Goal: Transaction & Acquisition: Purchase product/service

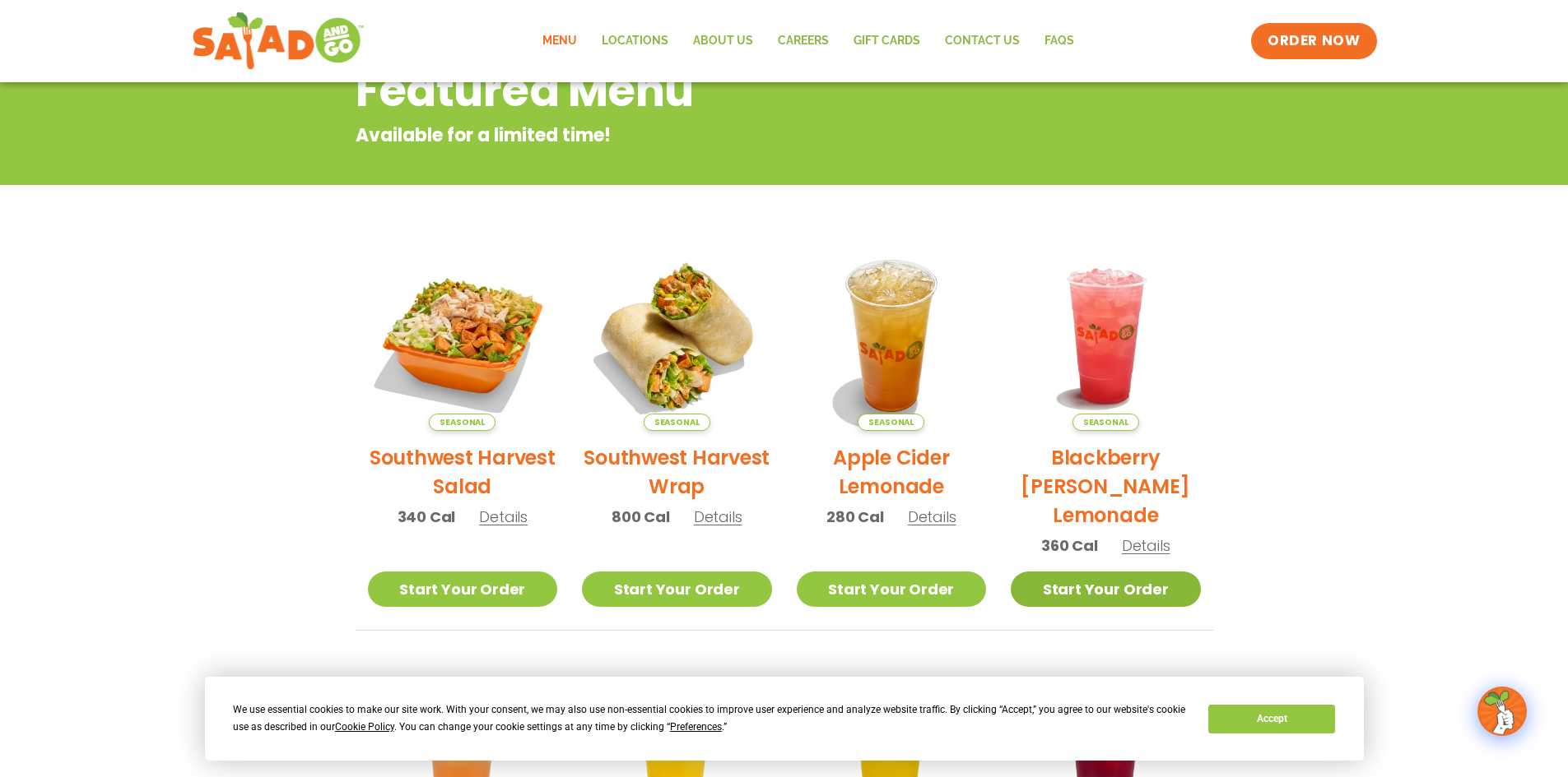
scroll to position [247, 0]
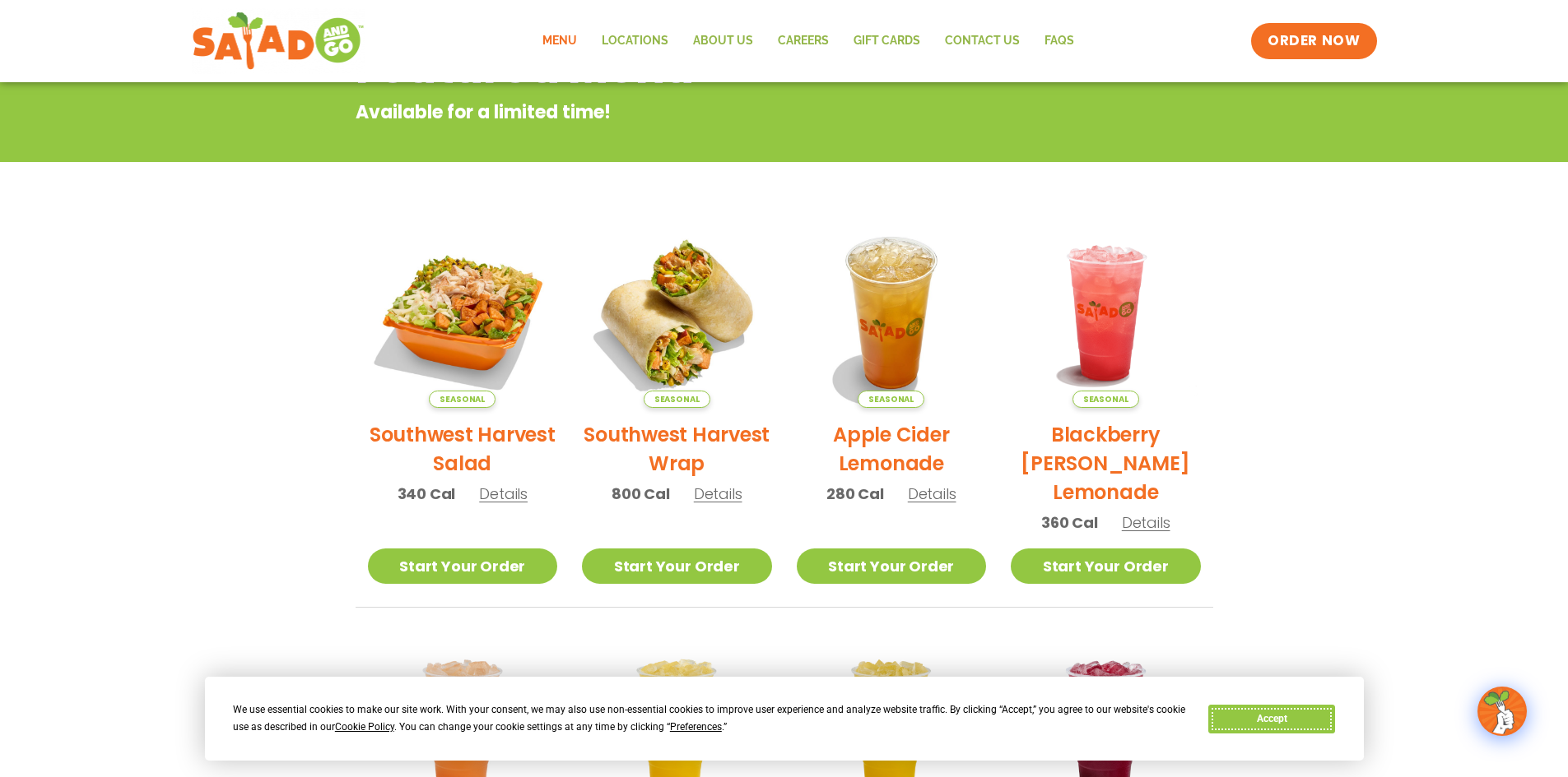
click at [1277, 712] on button "Accept" at bounding box center [1272, 719] width 127 height 29
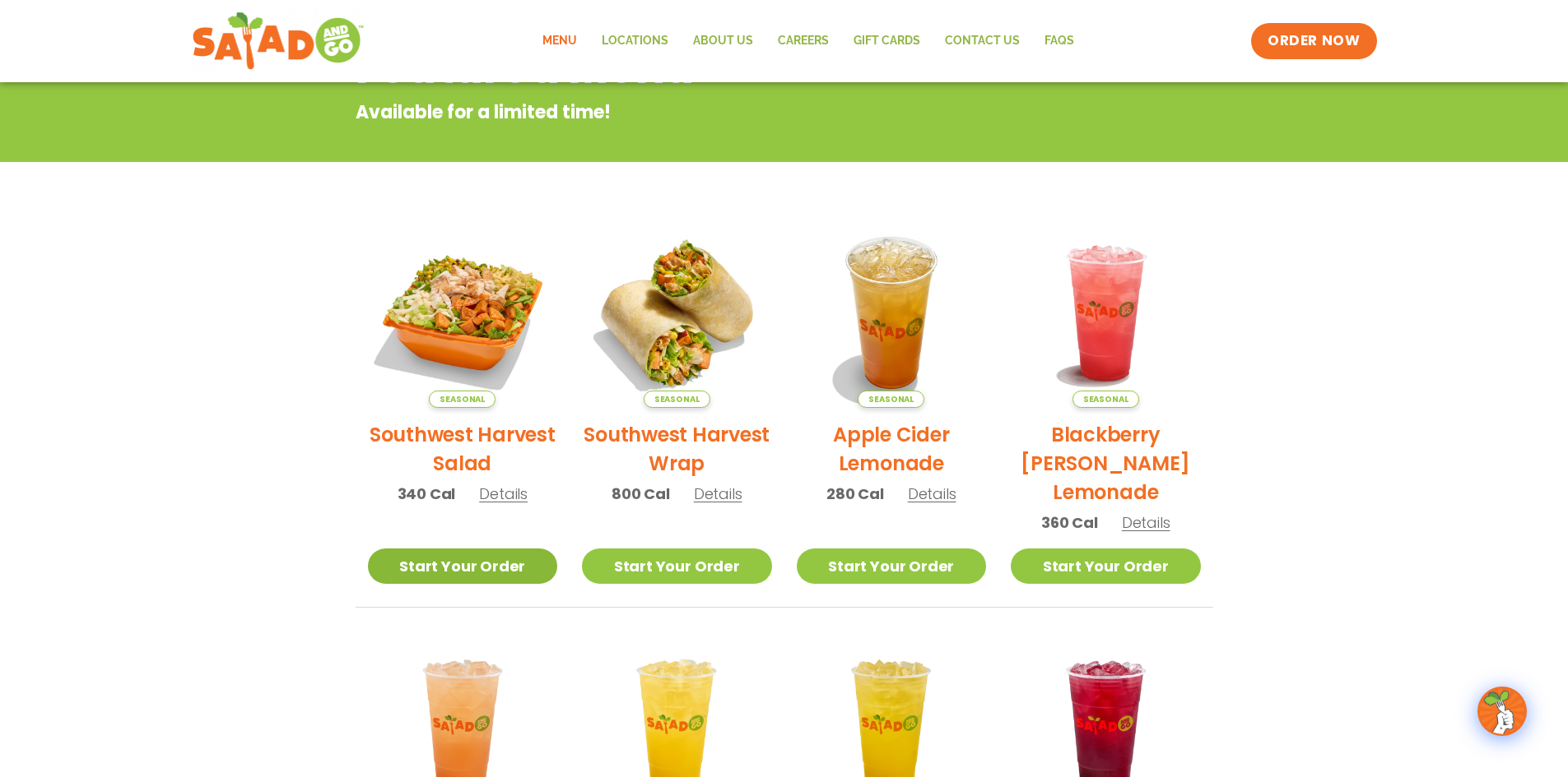
click at [422, 578] on link "Start Your Order" at bounding box center [463, 567] width 190 height 35
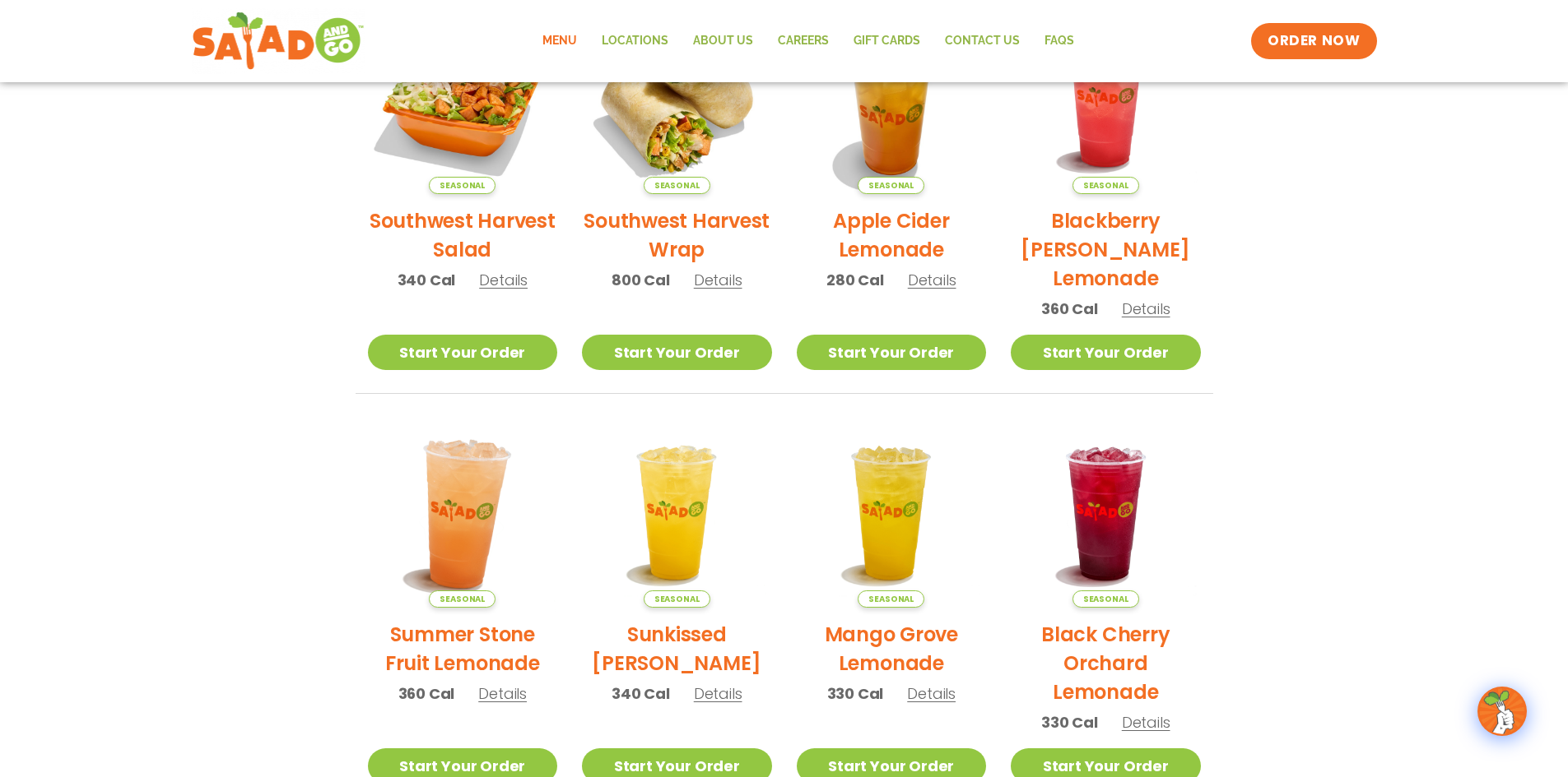
scroll to position [329, 0]
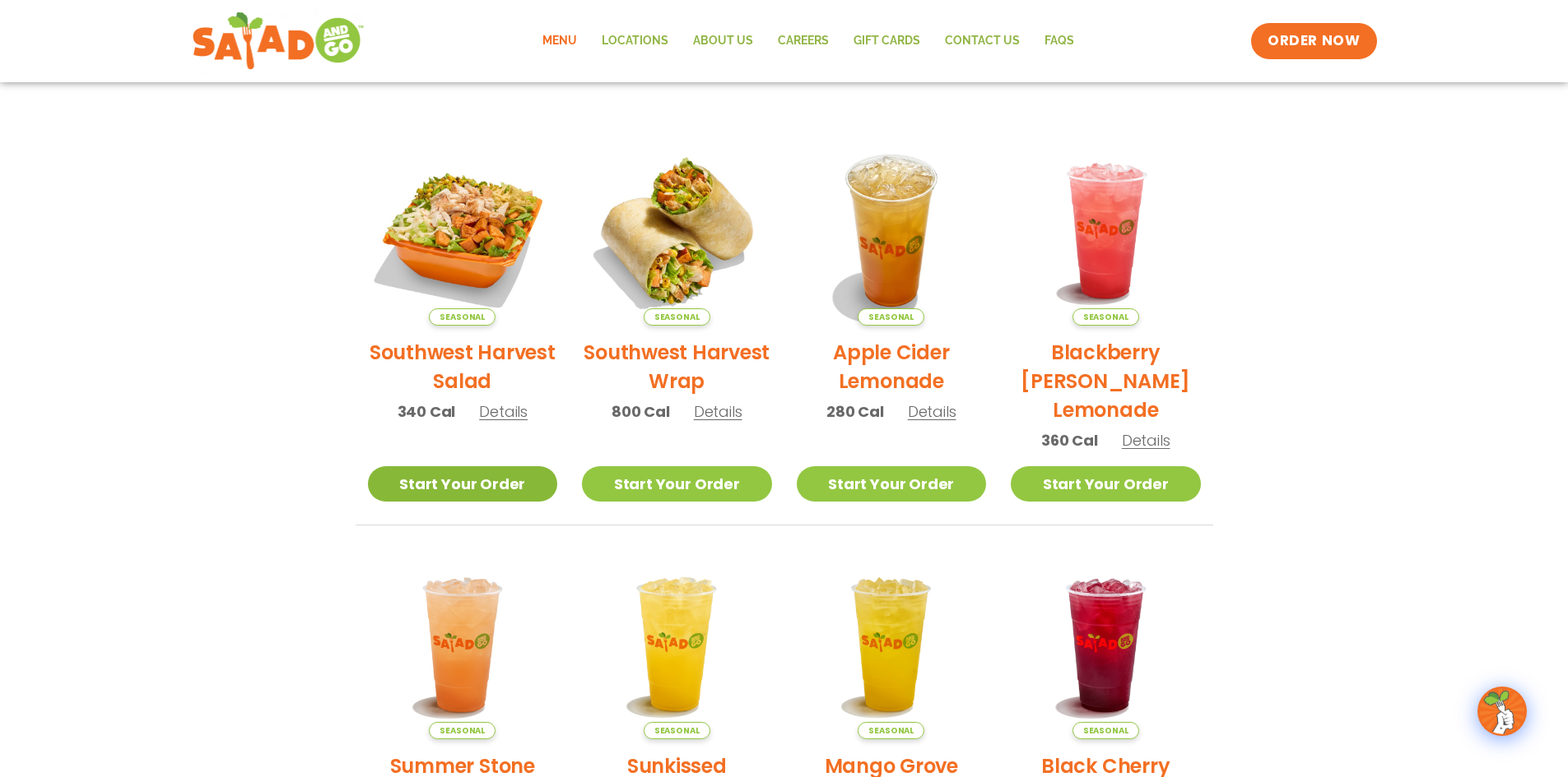
click at [481, 481] on link "Start Your Order" at bounding box center [463, 484] width 190 height 35
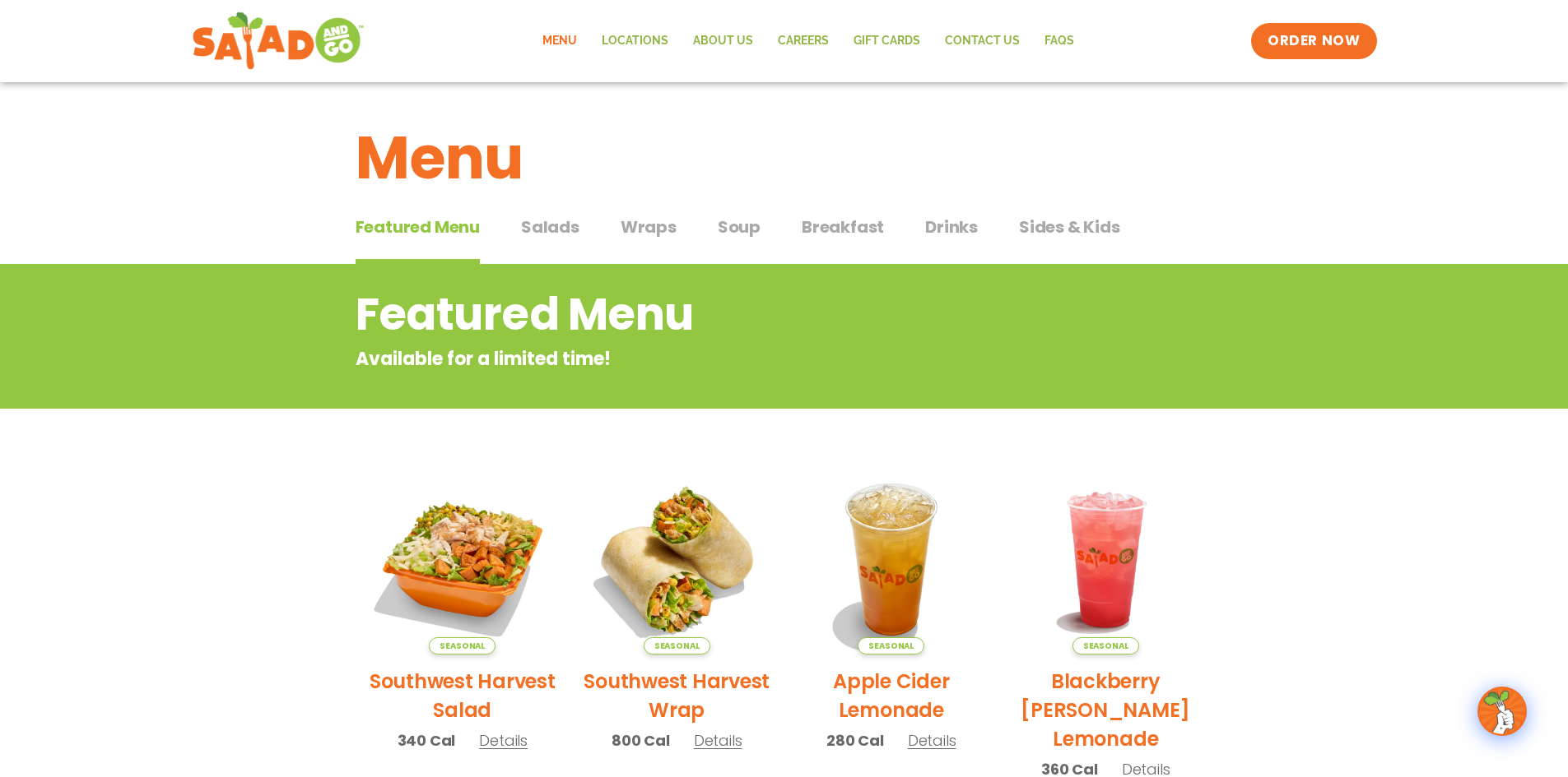
click at [557, 234] on span "Salads" at bounding box center [550, 227] width 59 height 25
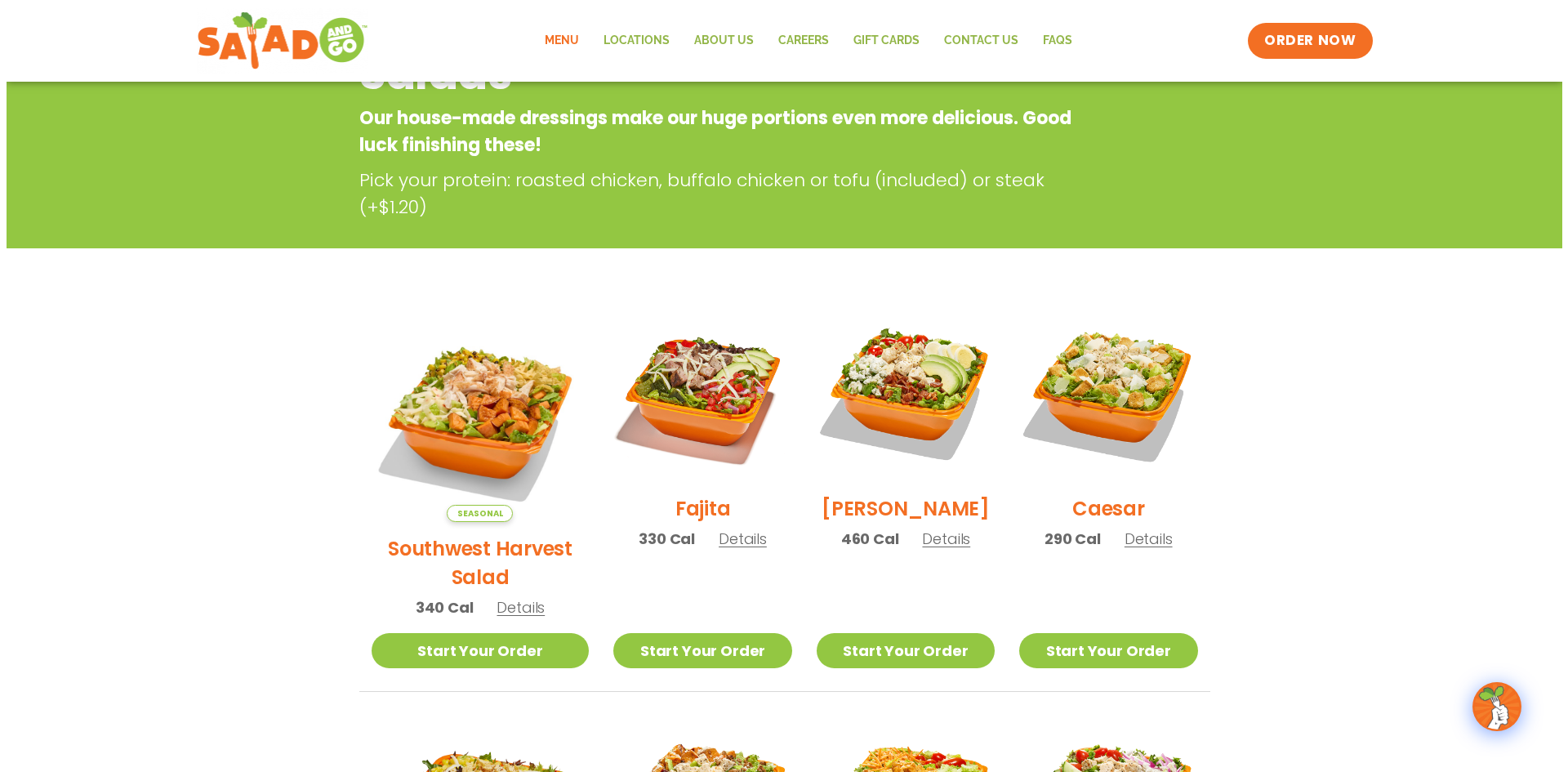
scroll to position [245, 0]
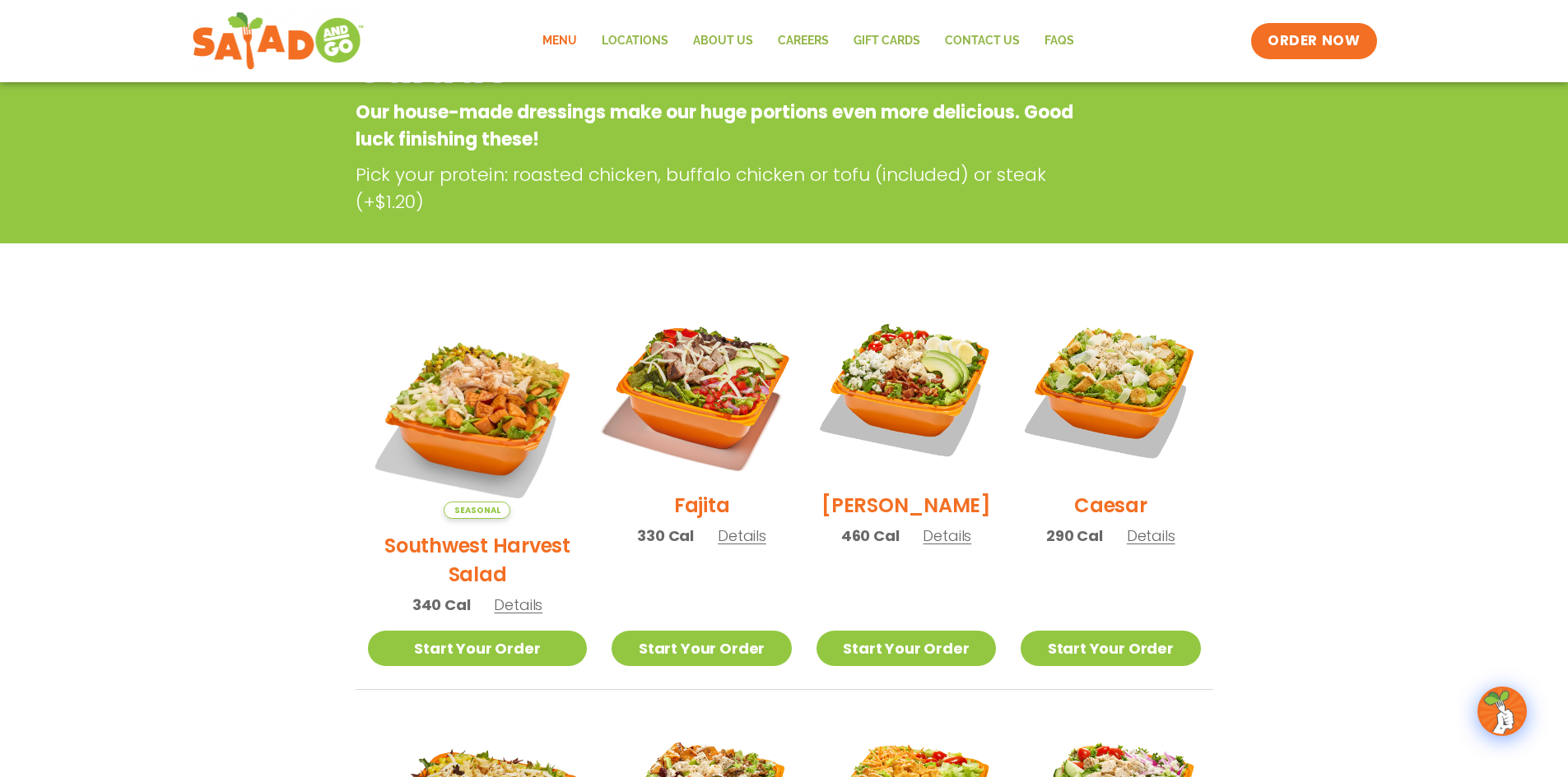
click at [685, 394] on img at bounding box center [701, 389] width 210 height 210
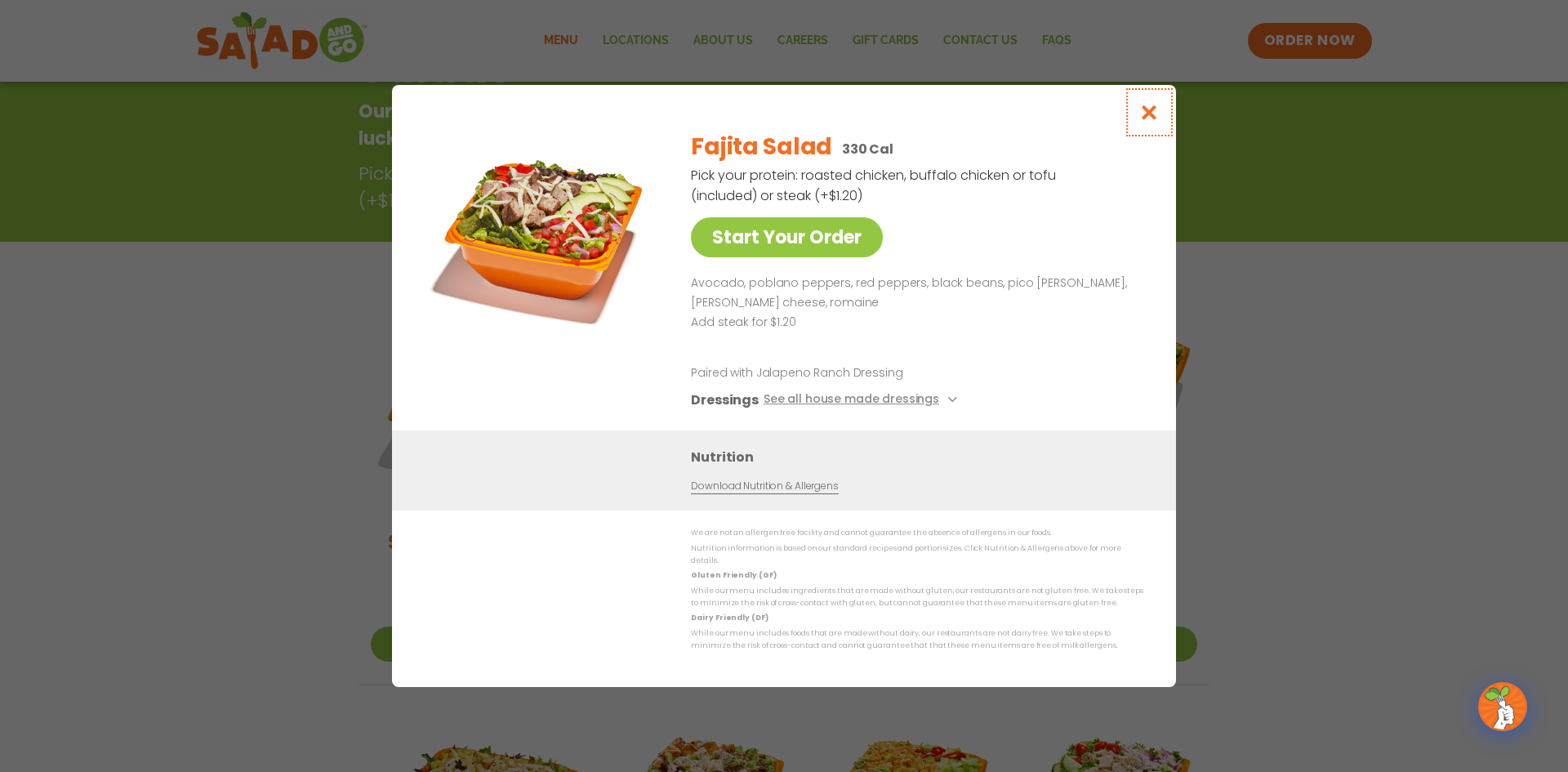
click at [1156, 121] on icon "Close modal" at bounding box center [1149, 112] width 20 height 18
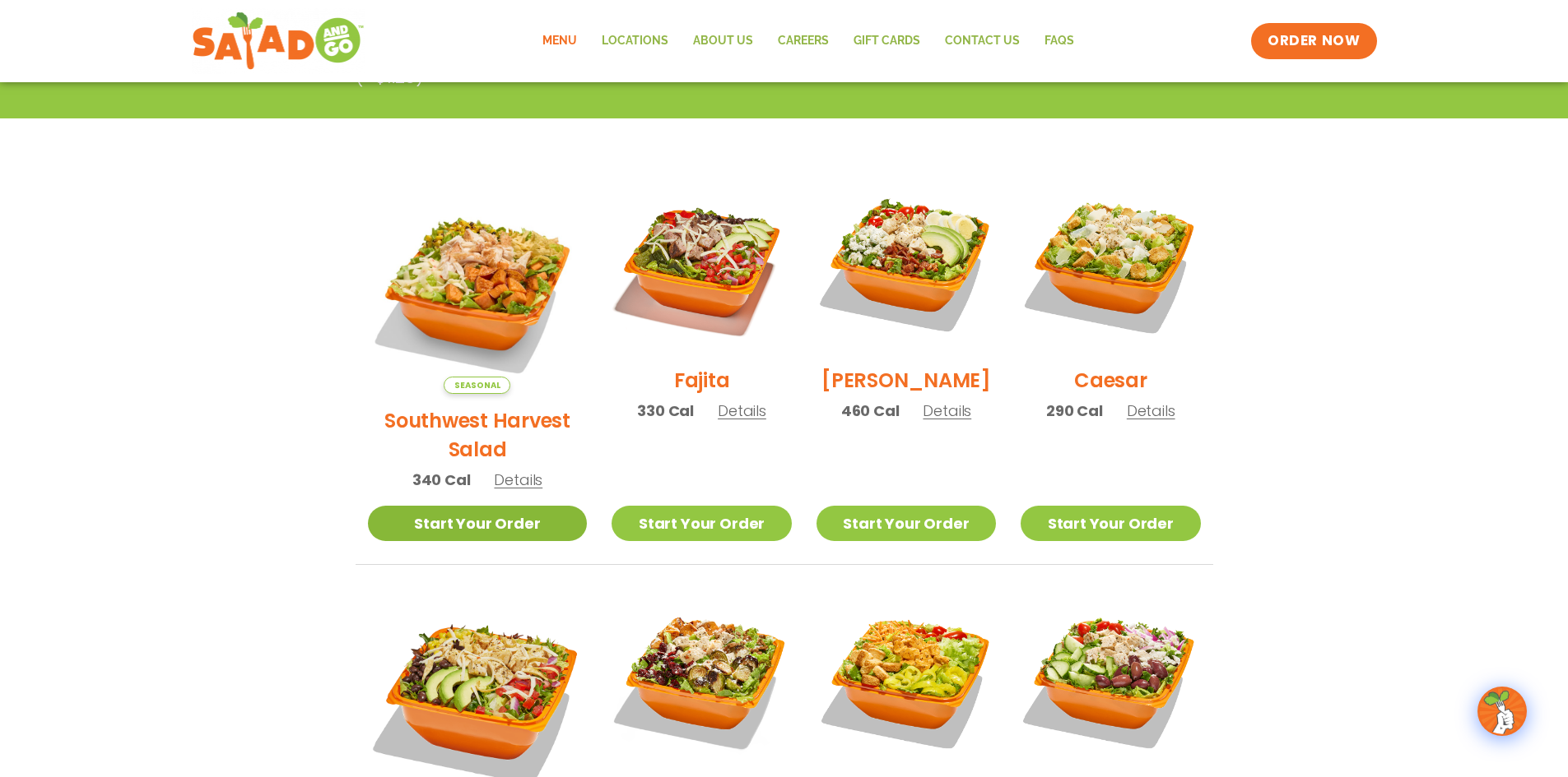
scroll to position [346, 0]
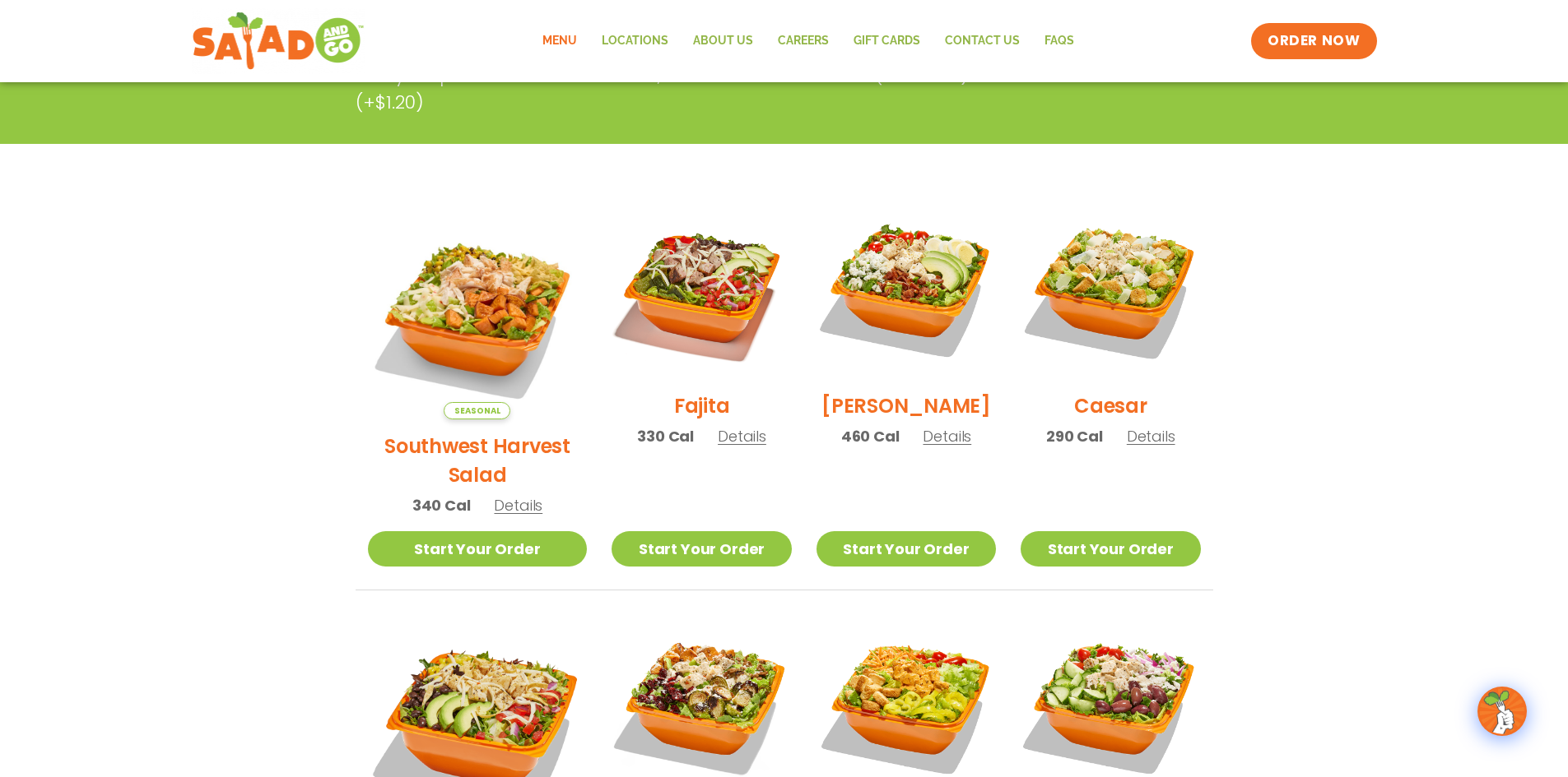
click at [637, 442] on span "330 Cal" at bounding box center [665, 436] width 57 height 22
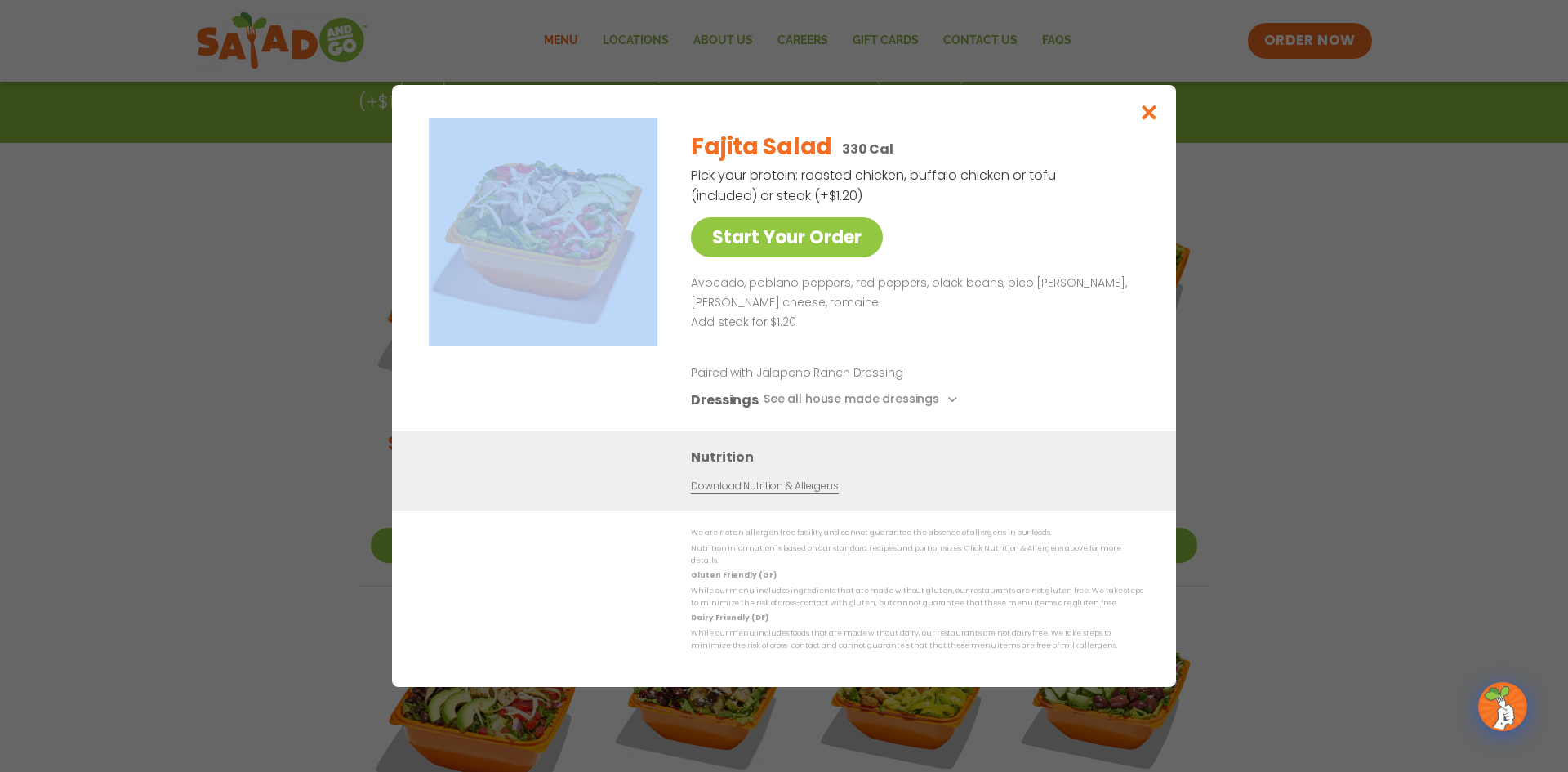
click at [626, 431] on div "Start Your Order" at bounding box center [543, 274] width 237 height 313
click at [1161, 105] on button "Close modal" at bounding box center [1149, 112] width 53 height 55
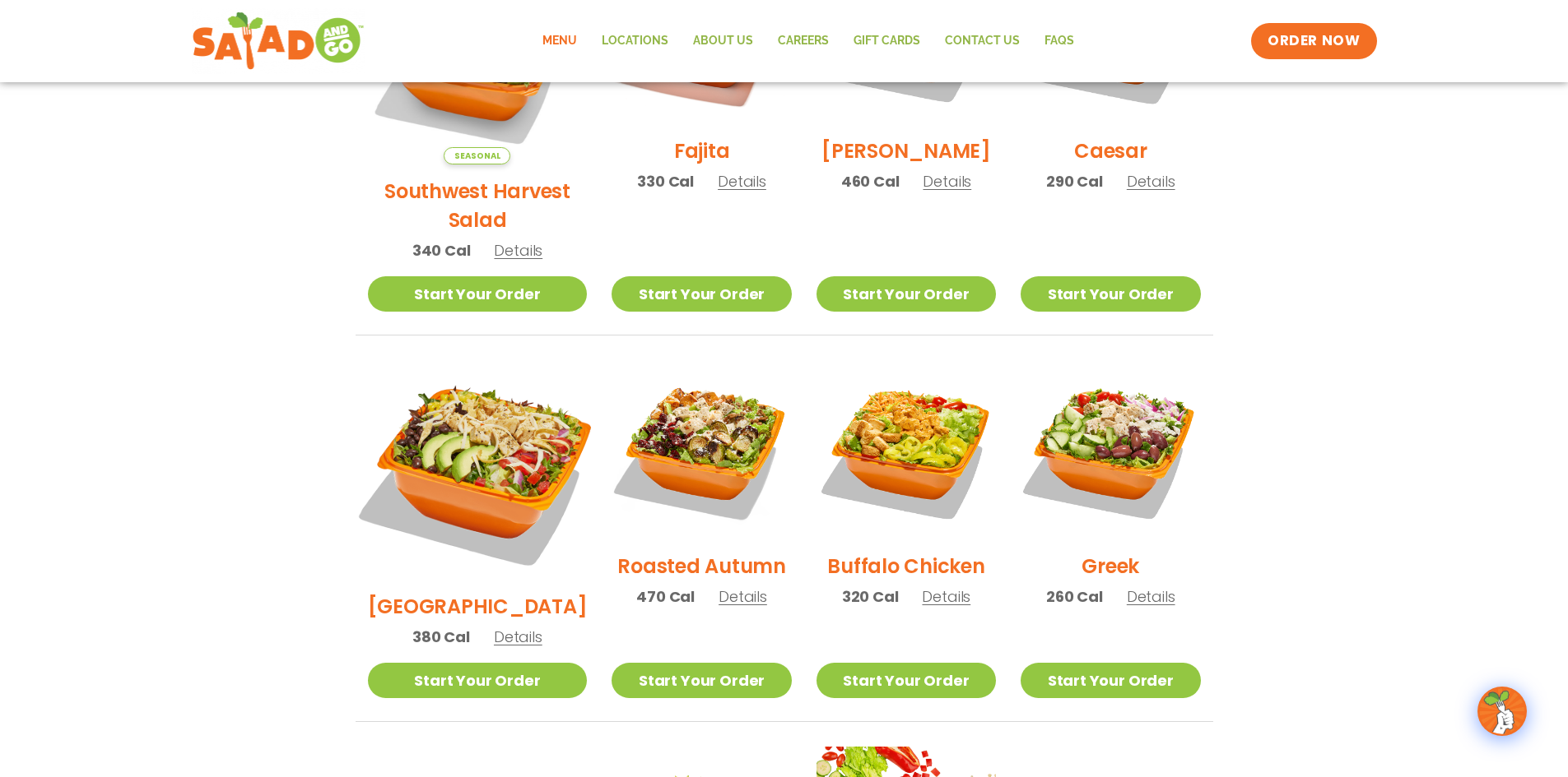
scroll to position [593, 0]
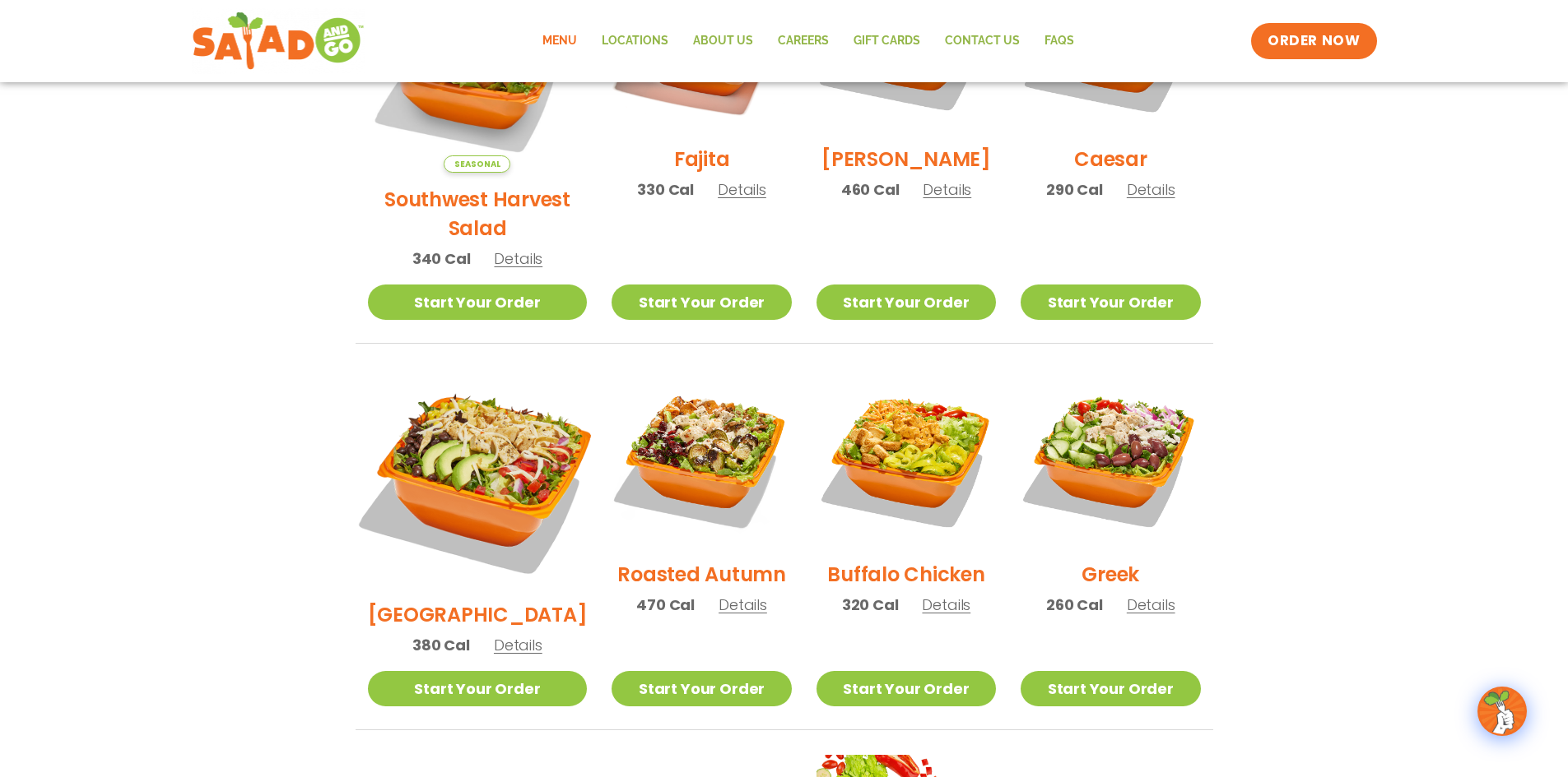
click at [445, 400] on img at bounding box center [477, 478] width 258 height 258
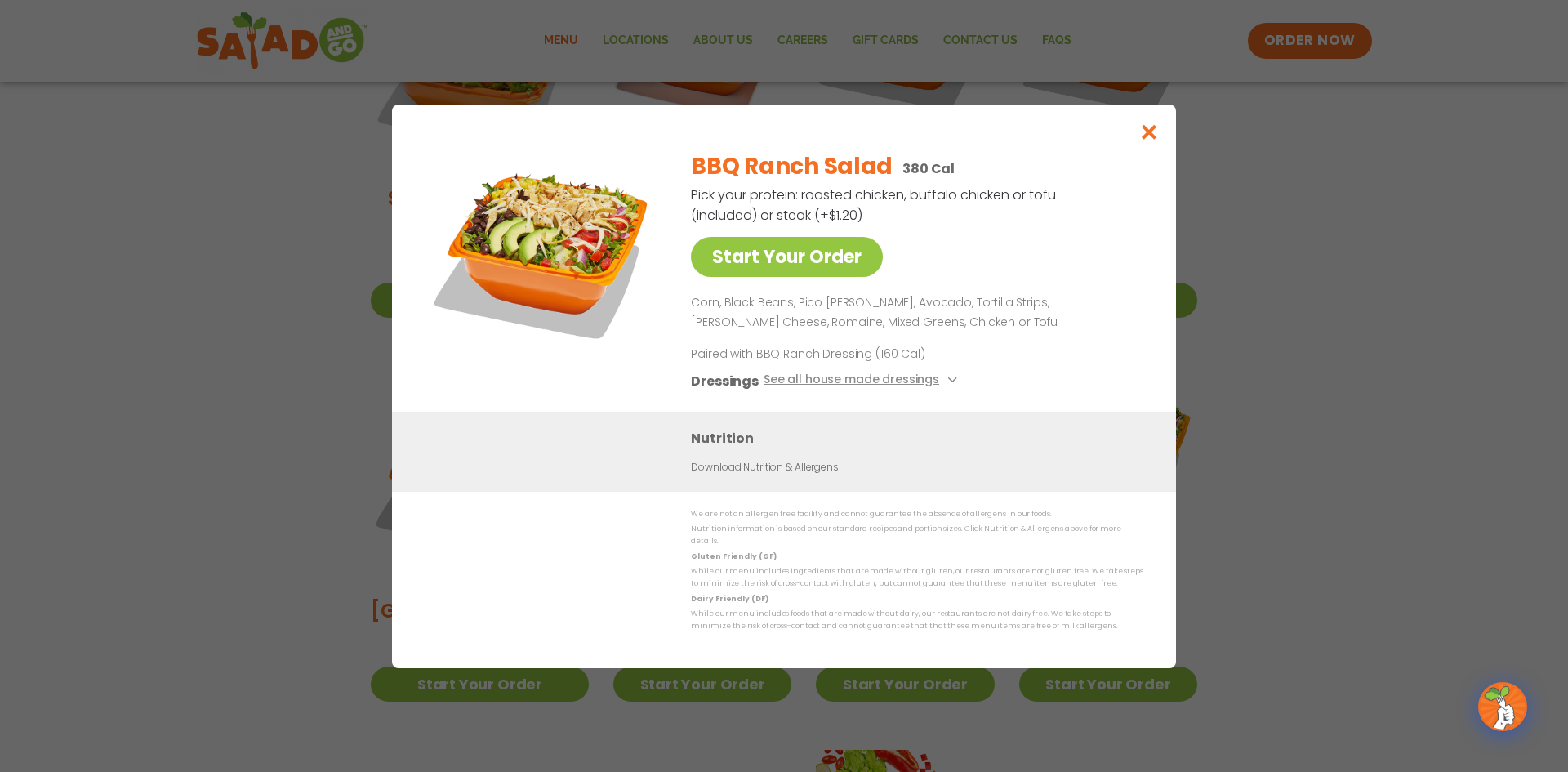
click at [198, 529] on div "Start Your Order BBQ Ranch Salad 380 Cal Pick your protein: roasted chicken, bu…" at bounding box center [784, 386] width 1568 height 772
